Goal: Information Seeking & Learning: Learn about a topic

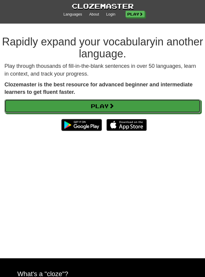
click at [166, 106] on link "Play" at bounding box center [102, 106] width 196 height 14
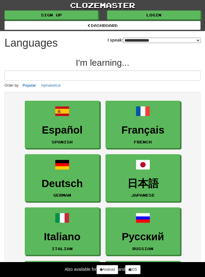
click at [197, 42] on select "**********" at bounding box center [162, 40] width 78 height 5
select select "*******"
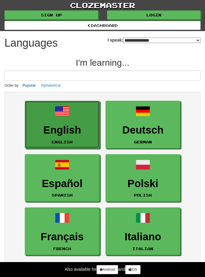
click at [70, 120] on link "English English" at bounding box center [62, 125] width 75 height 48
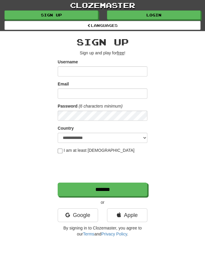
click at [129, 69] on input "Username" at bounding box center [103, 71] width 90 height 10
type input "*********"
click at [86, 94] on input "Email" at bounding box center [103, 94] width 90 height 10
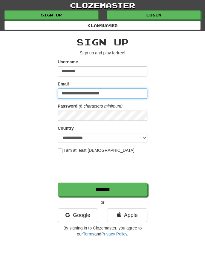
type input "**********"
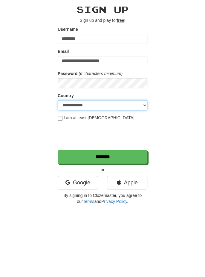
click at [143, 138] on select "**********" at bounding box center [103, 138] width 90 height 10
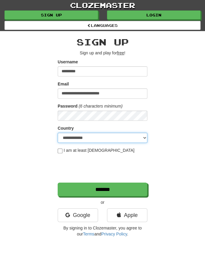
select select "**"
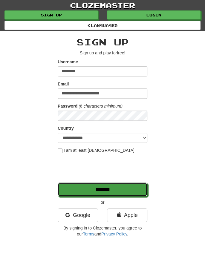
click at [106, 195] on input "*******" at bounding box center [103, 190] width 90 height 14
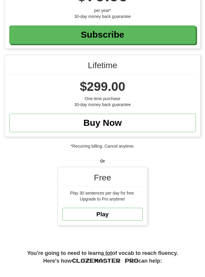
scroll to position [231, 0]
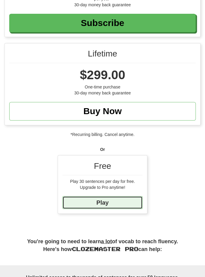
click at [117, 198] on link "Play" at bounding box center [103, 202] width 80 height 13
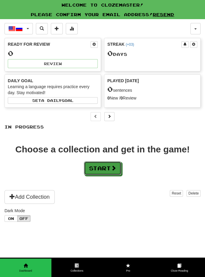
click at [107, 167] on button "Start" at bounding box center [102, 169] width 37 height 14
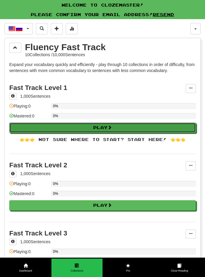
click at [139, 127] on button "Play" at bounding box center [102, 128] width 187 height 10
select select "**"
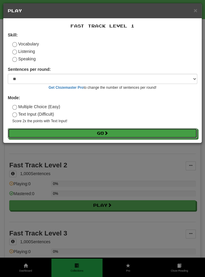
click at [116, 133] on button "Go" at bounding box center [103, 133] width 190 height 10
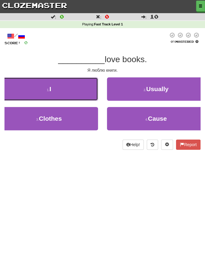
click at [66, 86] on button "1 . I" at bounding box center [49, 89] width 98 height 23
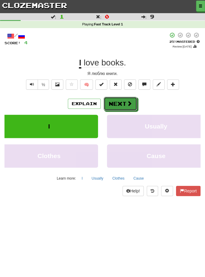
click at [122, 103] on button "Next" at bounding box center [121, 104] width 34 height 14
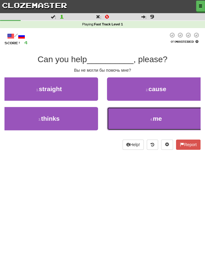
click at [168, 122] on button "4 . me" at bounding box center [156, 118] width 98 height 23
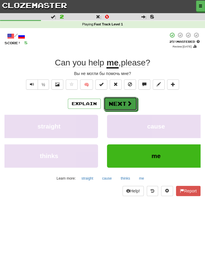
click at [127, 103] on span at bounding box center [129, 103] width 5 height 5
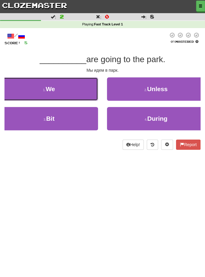
click at [71, 88] on button "1 . We" at bounding box center [49, 89] width 98 height 23
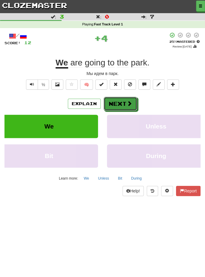
click at [125, 104] on button "Next" at bounding box center [121, 104] width 34 height 14
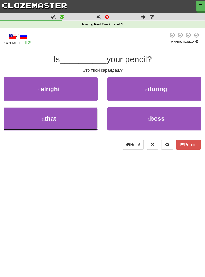
click at [72, 115] on button "3 . that" at bounding box center [49, 118] width 98 height 23
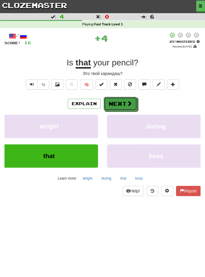
click at [122, 103] on button "Next" at bounding box center [121, 104] width 34 height 14
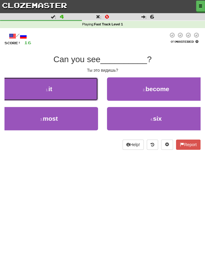
click at [72, 90] on button "1 . it" at bounding box center [49, 89] width 98 height 23
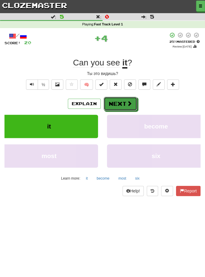
click at [124, 102] on button "Next" at bounding box center [121, 104] width 34 height 14
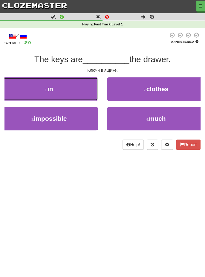
click at [72, 89] on button "1 . in" at bounding box center [49, 89] width 98 height 23
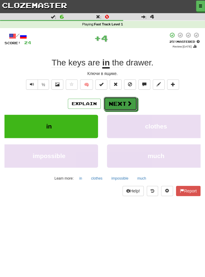
click at [124, 101] on button "Next" at bounding box center [121, 104] width 34 height 14
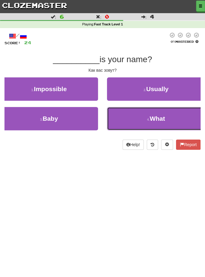
click at [163, 119] on span "What" at bounding box center [157, 118] width 15 height 7
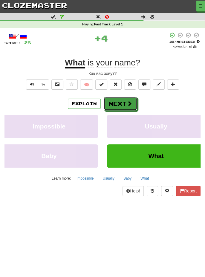
click at [123, 103] on button "Next" at bounding box center [121, 104] width 34 height 14
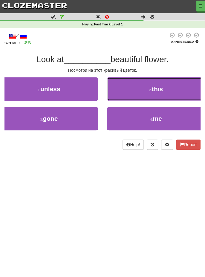
click at [159, 89] on span "this" at bounding box center [157, 89] width 11 height 7
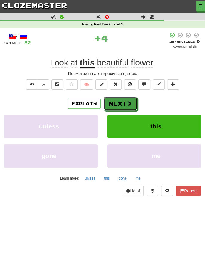
click at [124, 102] on button "Next" at bounding box center [121, 104] width 34 height 14
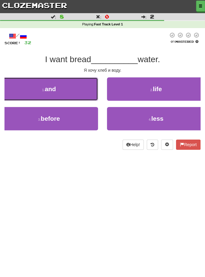
click at [72, 89] on button "1 . and" at bounding box center [49, 89] width 98 height 23
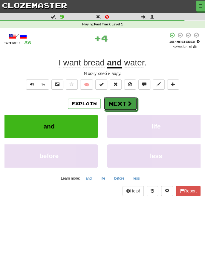
click at [125, 101] on button "Next" at bounding box center [121, 104] width 34 height 14
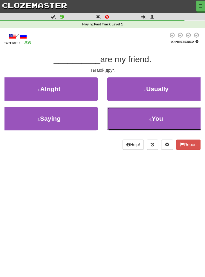
click at [161, 121] on span "You" at bounding box center [157, 118] width 11 height 7
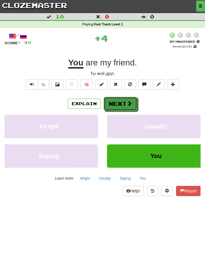
click at [123, 103] on button "Next" at bounding box center [121, 104] width 34 height 14
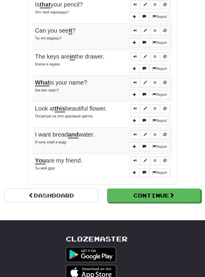
scroll to position [415, 0]
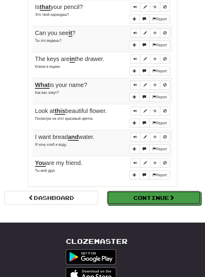
click at [179, 193] on button "Continue" at bounding box center [154, 198] width 94 height 14
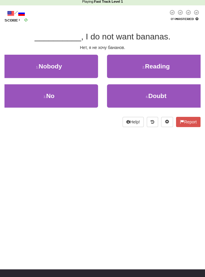
scroll to position [0, 0]
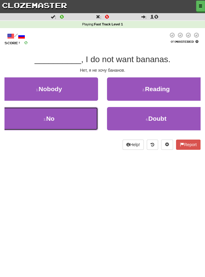
click at [67, 111] on button "3 . No" at bounding box center [49, 118] width 98 height 23
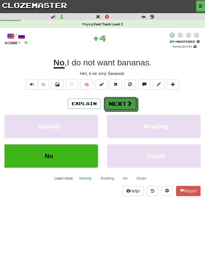
click at [124, 100] on button "Next" at bounding box center [121, 104] width 34 height 14
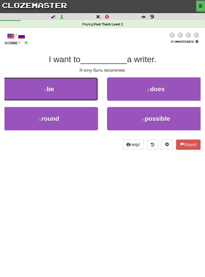
click at [75, 87] on button "1 . be" at bounding box center [49, 89] width 98 height 23
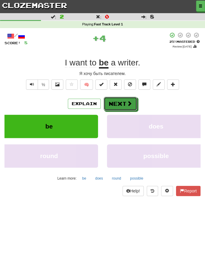
click at [123, 102] on button "Next" at bounding box center [121, 104] width 34 height 14
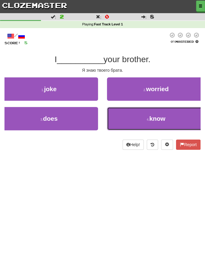
click at [169, 121] on button "4 . know" at bounding box center [156, 118] width 98 height 23
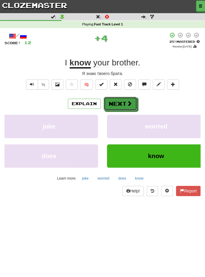
click at [124, 101] on button "Next" at bounding box center [121, 104] width 34 height 14
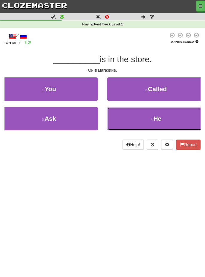
click at [169, 118] on button "4 . He" at bounding box center [156, 118] width 98 height 23
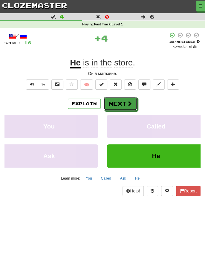
click at [126, 102] on button "Next" at bounding box center [121, 104] width 34 height 14
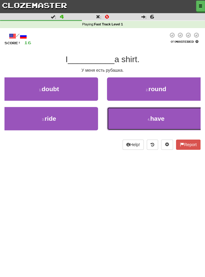
click at [169, 116] on button "4 . have" at bounding box center [156, 118] width 98 height 23
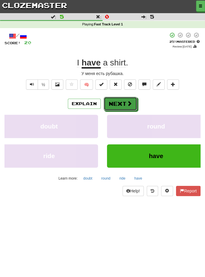
click at [124, 103] on button "Next" at bounding box center [121, 104] width 34 height 14
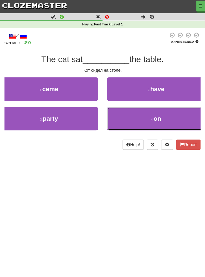
click at [162, 119] on button "4 . on" at bounding box center [156, 118] width 98 height 23
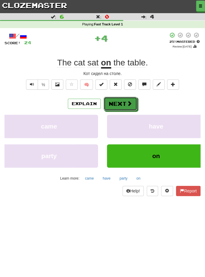
click at [123, 103] on button "Next" at bounding box center [121, 104] width 34 height 14
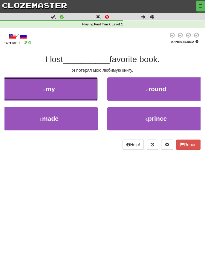
click at [80, 90] on button "1 . my" at bounding box center [49, 89] width 98 height 23
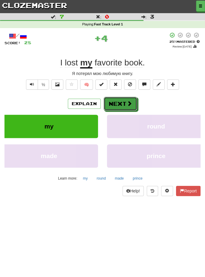
click at [127, 101] on span at bounding box center [129, 103] width 5 height 5
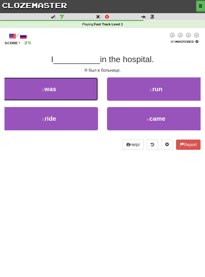
click at [75, 91] on button "1 . was" at bounding box center [49, 89] width 98 height 23
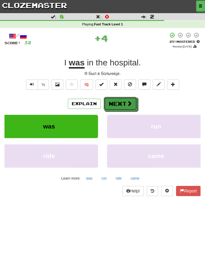
click at [124, 101] on button "Next" at bounding box center [121, 104] width 34 height 14
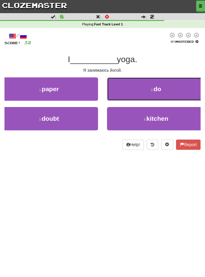
click at [176, 87] on button "2 . do" at bounding box center [156, 89] width 98 height 23
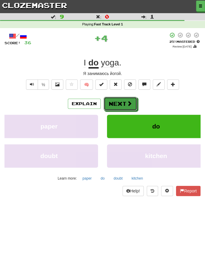
click at [127, 102] on span at bounding box center [129, 103] width 5 height 5
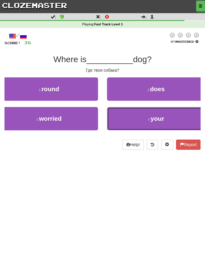
click at [165, 120] on button "4 . your" at bounding box center [156, 118] width 98 height 23
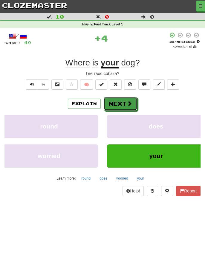
click at [123, 102] on button "Next" at bounding box center [121, 104] width 34 height 14
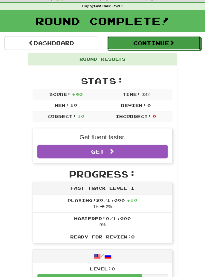
click at [182, 42] on button "Continue" at bounding box center [154, 43] width 94 height 14
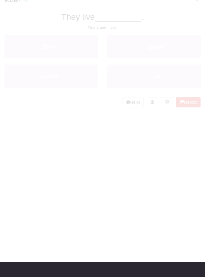
scroll to position [18, 0]
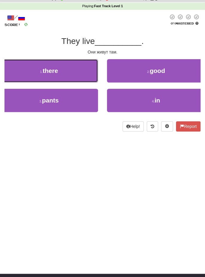
click at [70, 72] on button "1 . there" at bounding box center [49, 70] width 98 height 23
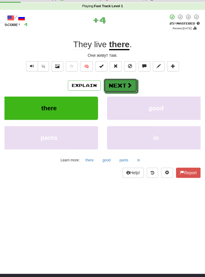
click at [127, 83] on span at bounding box center [129, 85] width 5 height 5
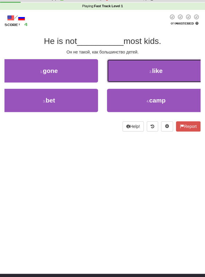
click at [167, 72] on button "2 . like" at bounding box center [156, 70] width 98 height 23
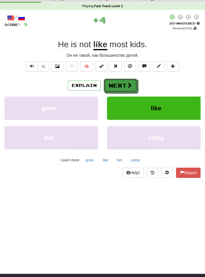
click at [127, 84] on span at bounding box center [129, 85] width 5 height 5
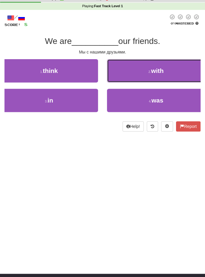
click at [161, 73] on span "with" at bounding box center [157, 70] width 13 height 7
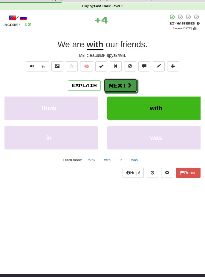
click at [124, 86] on button "Next" at bounding box center [121, 86] width 34 height 14
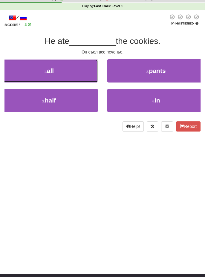
click at [76, 71] on button "1 . all" at bounding box center [49, 70] width 98 height 23
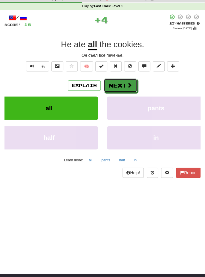
click at [124, 85] on button "Next" at bounding box center [121, 86] width 34 height 14
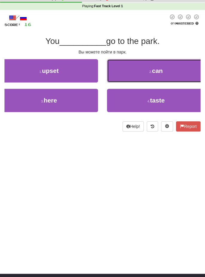
click at [171, 69] on button "2 . can" at bounding box center [156, 70] width 98 height 23
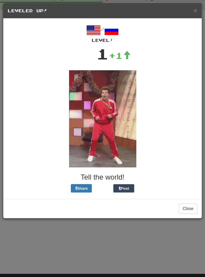
click at [109, 128] on img at bounding box center [102, 118] width 67 height 97
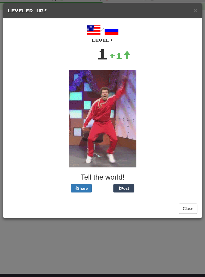
click at [123, 55] on span at bounding box center [127, 55] width 8 height 8
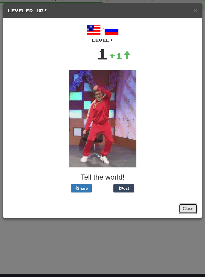
click at [192, 208] on button "Close" at bounding box center [188, 209] width 19 height 10
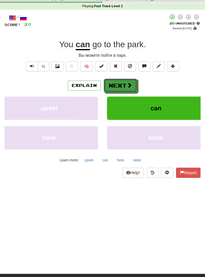
click at [124, 85] on button "Next" at bounding box center [121, 86] width 34 height 14
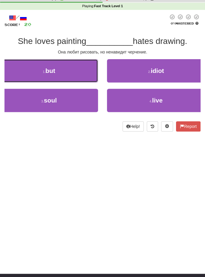
click at [71, 70] on button "1 . but" at bounding box center [49, 70] width 98 height 23
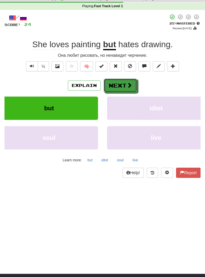
click at [122, 87] on button "Next" at bounding box center [121, 86] width 34 height 14
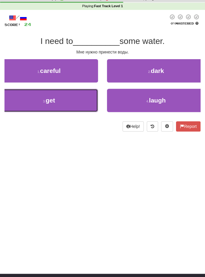
click at [73, 101] on button "3 . get" at bounding box center [49, 100] width 98 height 23
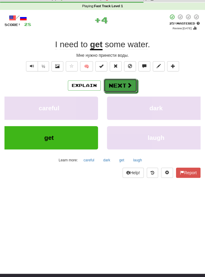
click at [126, 84] on button "Next" at bounding box center [121, 86] width 34 height 14
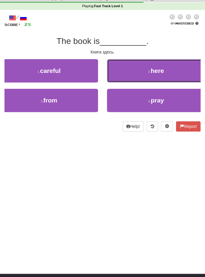
click at [166, 71] on button "2 . here" at bounding box center [156, 70] width 98 height 23
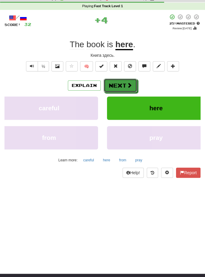
click at [125, 86] on button "Next" at bounding box center [121, 86] width 34 height 14
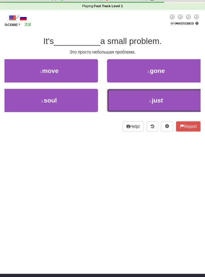
click at [169, 101] on button "4 . just" at bounding box center [156, 100] width 98 height 23
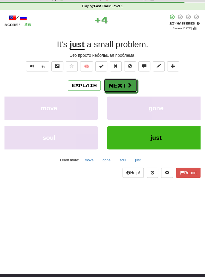
click at [124, 84] on button "Next" at bounding box center [121, 86] width 34 height 14
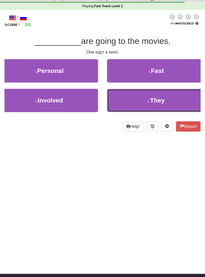
click at [168, 100] on button "4 . They" at bounding box center [156, 100] width 98 height 23
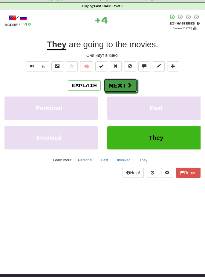
click at [125, 84] on button "Next" at bounding box center [121, 86] width 34 height 14
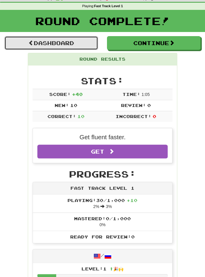
click at [63, 42] on link "Dashboard" at bounding box center [51, 43] width 94 height 14
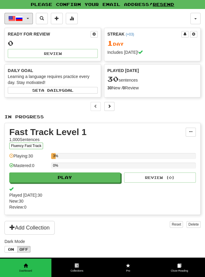
click at [27, 21] on button "English / Русский" at bounding box center [18, 18] width 28 height 11
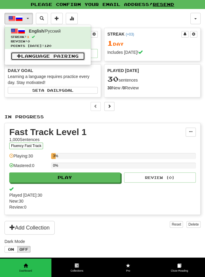
click at [69, 55] on link "Language Pairing" at bounding box center [48, 56] width 74 height 8
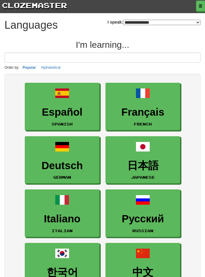
select select "*******"
click at [112, 56] on input at bounding box center [102, 58] width 196 height 10
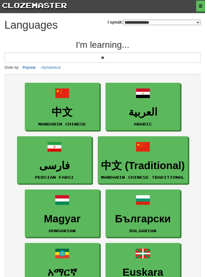
type input "**"
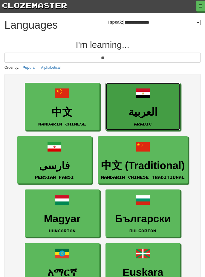
click at [145, 103] on link "العربية Arabic" at bounding box center [143, 107] width 75 height 48
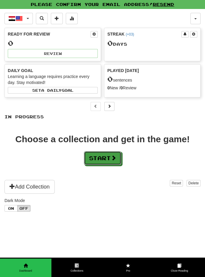
click at [107, 152] on button "Start" at bounding box center [102, 158] width 37 height 14
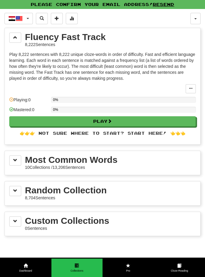
click at [127, 160] on div "Most Common Words 10 Collections / 13,206 Sentences" at bounding box center [102, 163] width 187 height 15
click at [130, 162] on div "Most Common Words 10 Collections / 13,206 Sentences" at bounding box center [102, 163] width 187 height 15
click at [16, 160] on span at bounding box center [15, 160] width 4 height 4
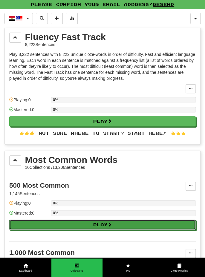
click at [116, 224] on button "Play" at bounding box center [102, 225] width 187 height 10
select select "**"
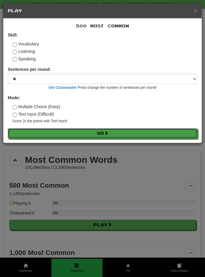
click at [114, 136] on button "Go" at bounding box center [103, 133] width 190 height 10
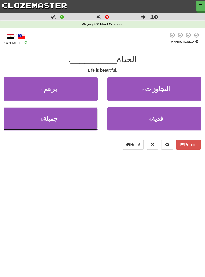
click at [66, 119] on button "3 . جميلة" at bounding box center [49, 118] width 98 height 23
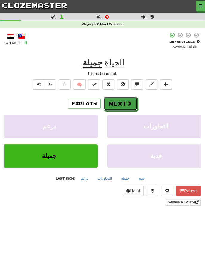
click at [122, 102] on button "Next" at bounding box center [121, 104] width 34 height 14
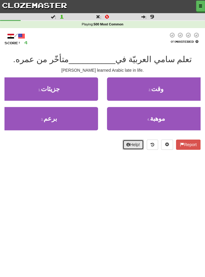
click at [136, 144] on button "Help!" at bounding box center [133, 145] width 21 height 10
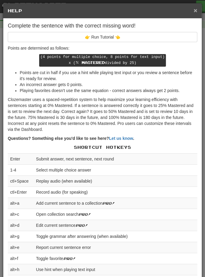
click at [195, 10] on span "×" at bounding box center [196, 10] width 4 height 7
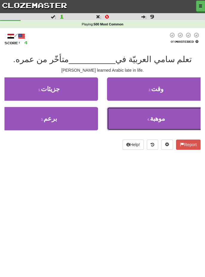
click at [165, 116] on span "موهبة" at bounding box center [157, 118] width 15 height 7
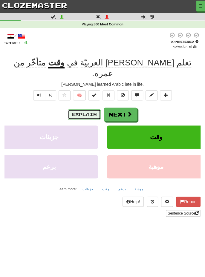
click at [86, 110] on button "Explain" at bounding box center [84, 115] width 33 height 10
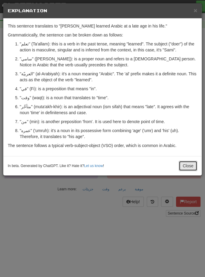
click at [193, 165] on button "Close" at bounding box center [188, 166] width 19 height 10
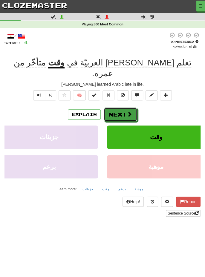
click at [125, 108] on button "Next" at bounding box center [121, 115] width 34 height 14
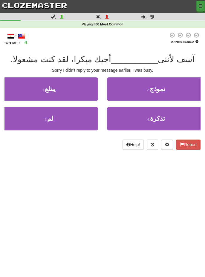
click at [204, 6] on button "button" at bounding box center [200, 6] width 9 height 11
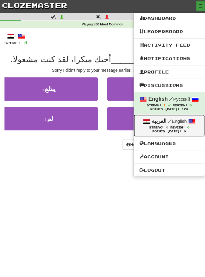
click at [175, 125] on div "Streak: 0 Review: 0" at bounding box center [169, 127] width 59 height 4
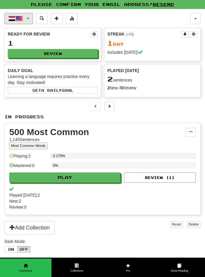
click at [25, 19] on button "العربية / English" at bounding box center [18, 18] width 28 height 11
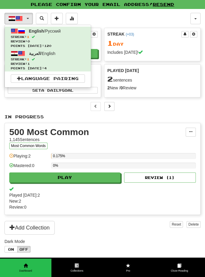
click at [28, 17] on div at bounding box center [102, 138] width 205 height 277
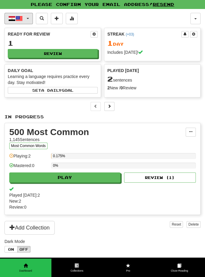
click at [23, 18] on button "العربية / English" at bounding box center [18, 18] width 28 height 11
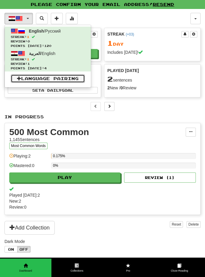
click at [55, 78] on link "Language Pairing" at bounding box center [48, 79] width 74 height 8
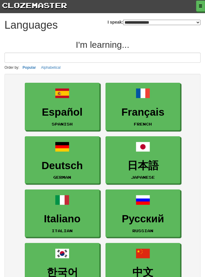
click at [199, 22] on select "**********" at bounding box center [162, 22] width 78 height 5
select select "*******"
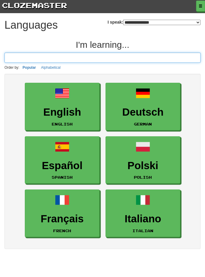
click at [132, 58] on input at bounding box center [102, 58] width 196 height 10
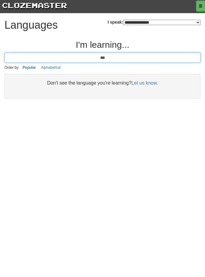
type input "***"
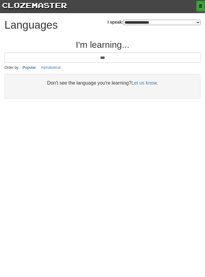
click at [204, 7] on button "button" at bounding box center [200, 6] width 9 height 11
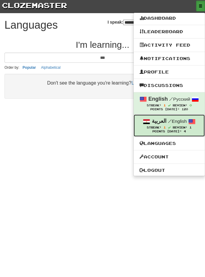
click at [171, 126] on span "Streak: 1" at bounding box center [160, 127] width 26 height 3
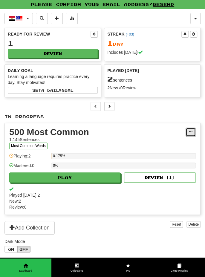
click at [193, 131] on span at bounding box center [191, 132] width 4 height 4
click at [122, 133] on div at bounding box center [102, 138] width 205 height 277
click at [77, 268] on span at bounding box center [77, 266] width 4 height 4
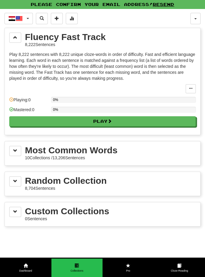
click at [116, 148] on div "Most Common Words 10 Collections / 13,206 Sentences" at bounding box center [102, 153] width 187 height 15
click at [128, 150] on div "Most Common Words 10 Collections / 13,206 Sentences" at bounding box center [102, 153] width 187 height 15
click at [182, 268] on link "Cloze-Reading" at bounding box center [179, 268] width 51 height 19
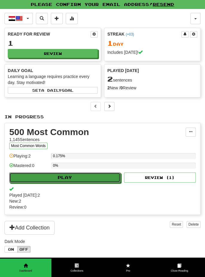
click at [85, 174] on button "Play" at bounding box center [64, 178] width 111 height 10
select select "**"
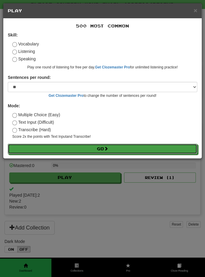
click at [123, 149] on button "Go" at bounding box center [103, 149] width 190 height 10
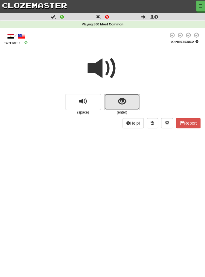
click at [127, 101] on button "show sentence" at bounding box center [122, 102] width 36 height 16
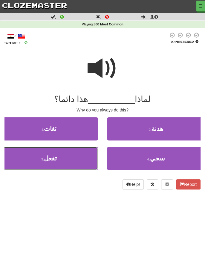
click at [73, 158] on button "3 . تفعل" at bounding box center [49, 158] width 98 height 23
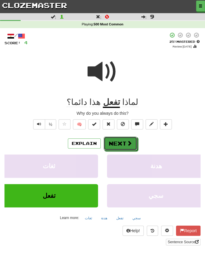
click at [124, 142] on button "Next" at bounding box center [121, 144] width 34 height 14
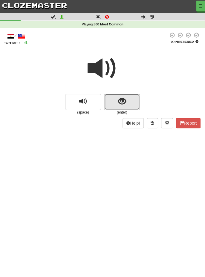
click at [123, 102] on span "show sentence" at bounding box center [122, 102] width 8 height 8
